Goal: Information Seeking & Learning: Learn about a topic

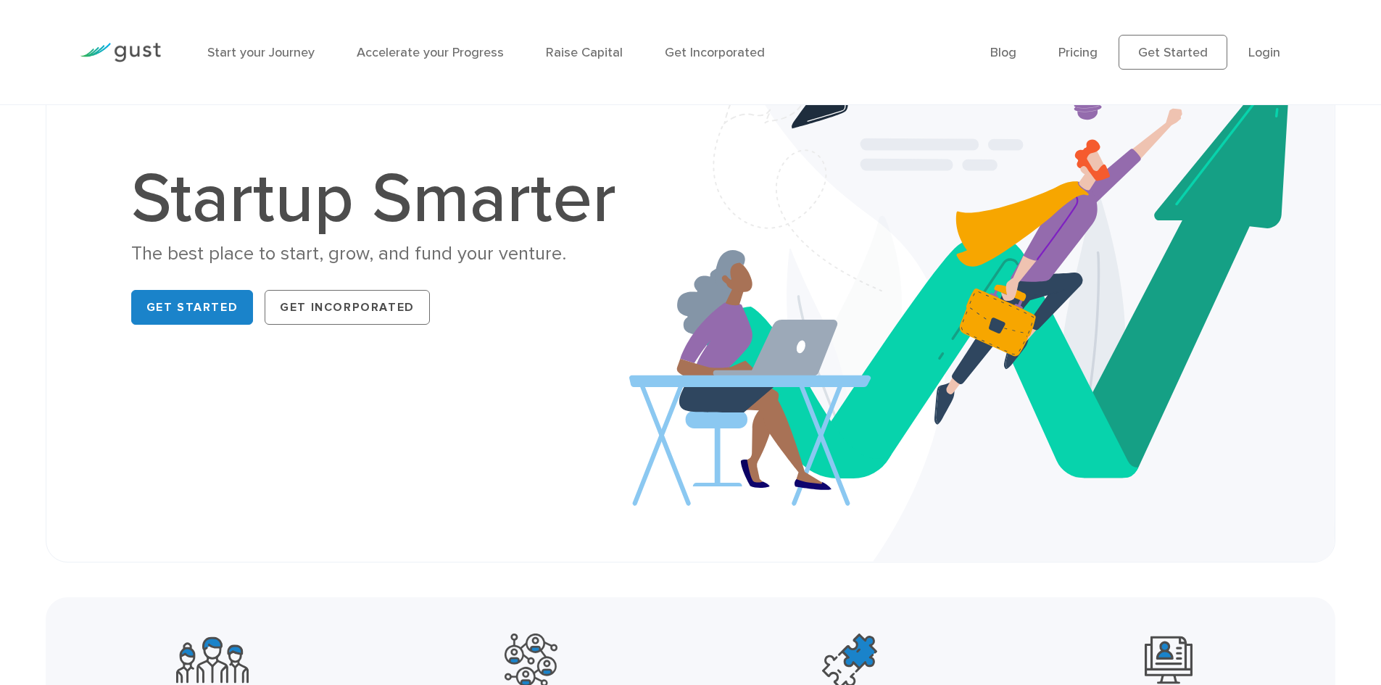
scroll to position [145, 0]
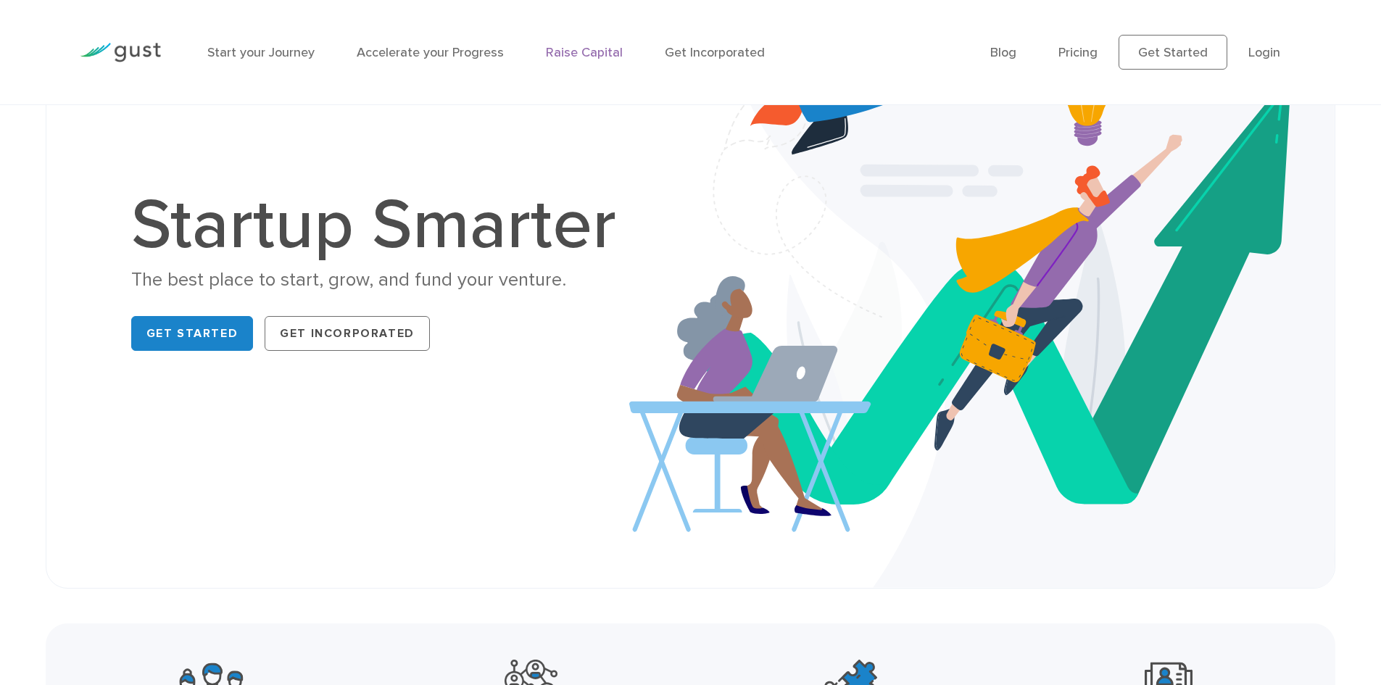
click at [558, 49] on link "Raise Capital" at bounding box center [584, 52] width 77 height 15
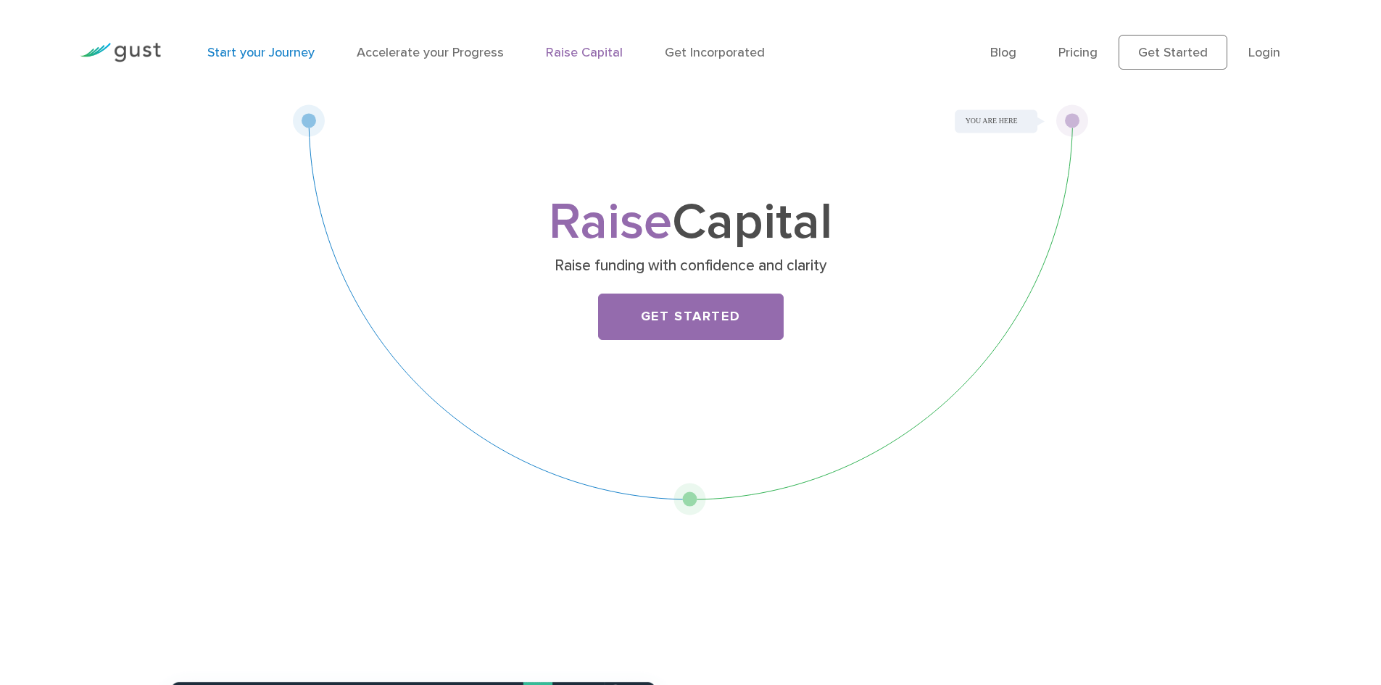
click at [276, 49] on link "Start your Journey" at bounding box center [260, 52] width 107 height 15
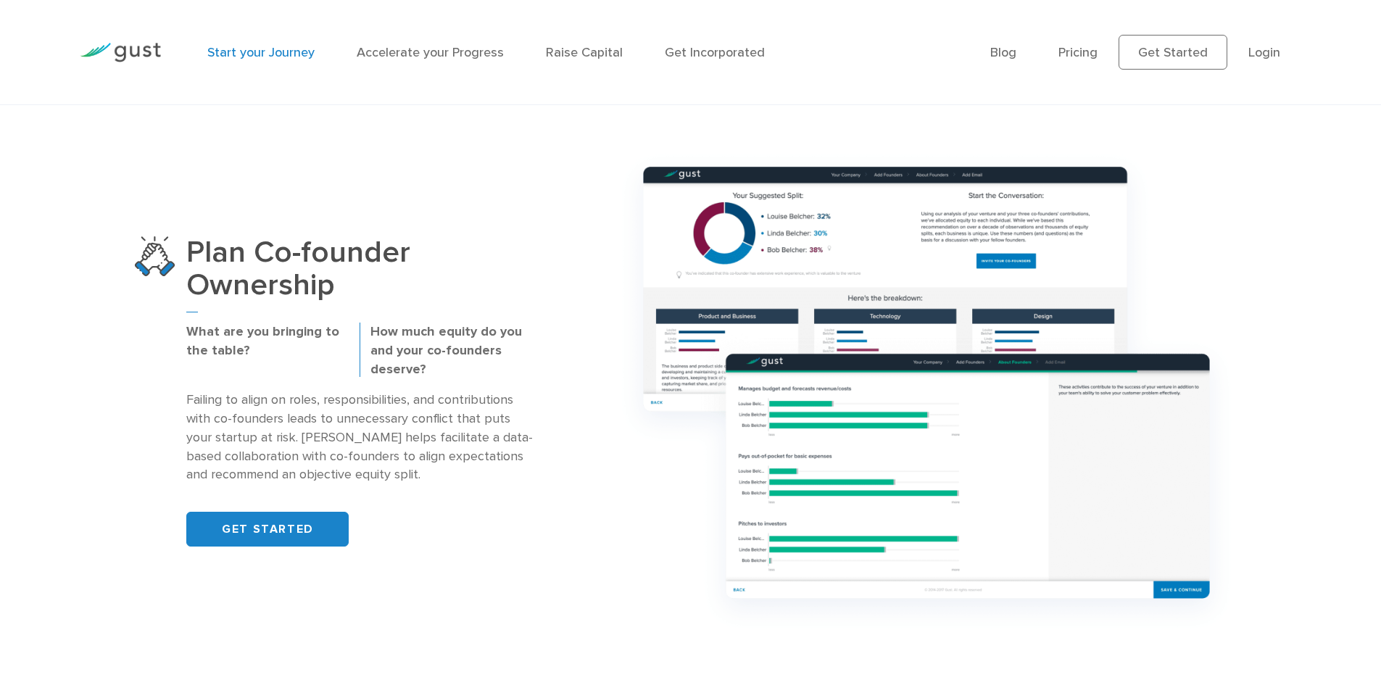
scroll to position [943, 0]
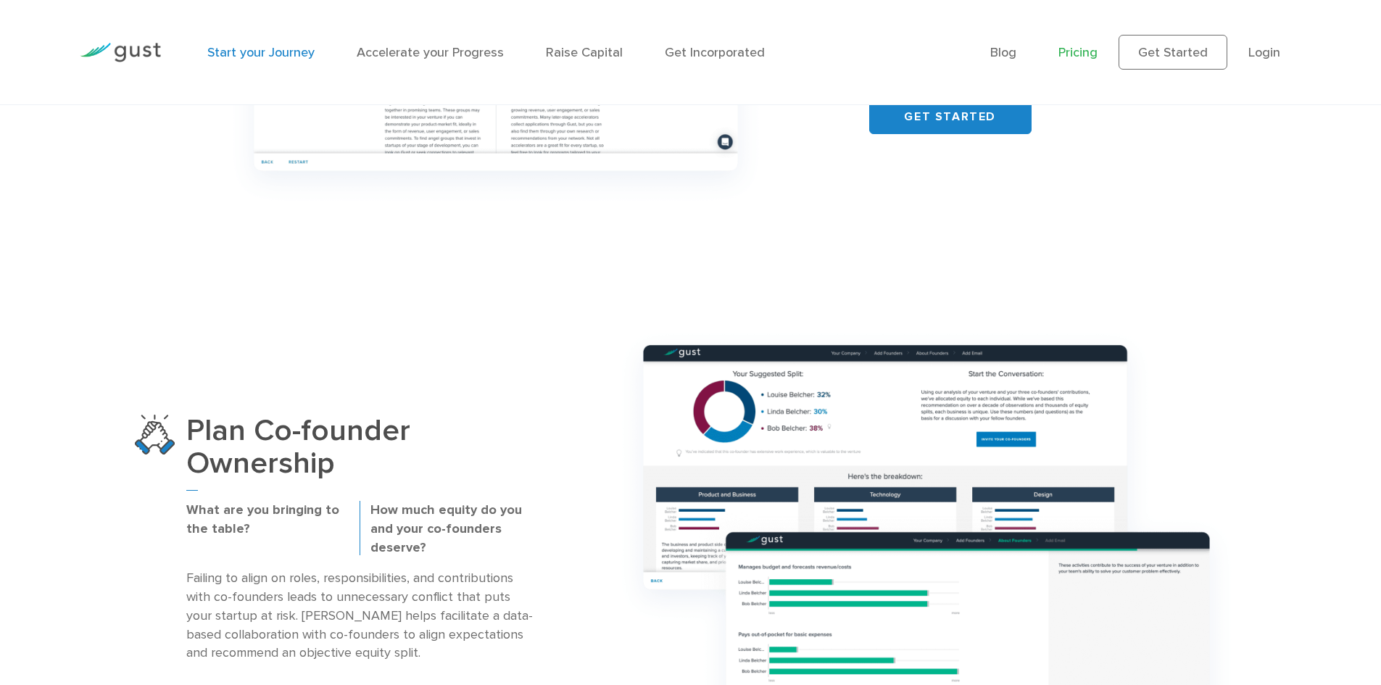
click at [1082, 59] on link "Pricing" at bounding box center [1078, 52] width 39 height 15
